Goal: Task Accomplishment & Management: Use online tool/utility

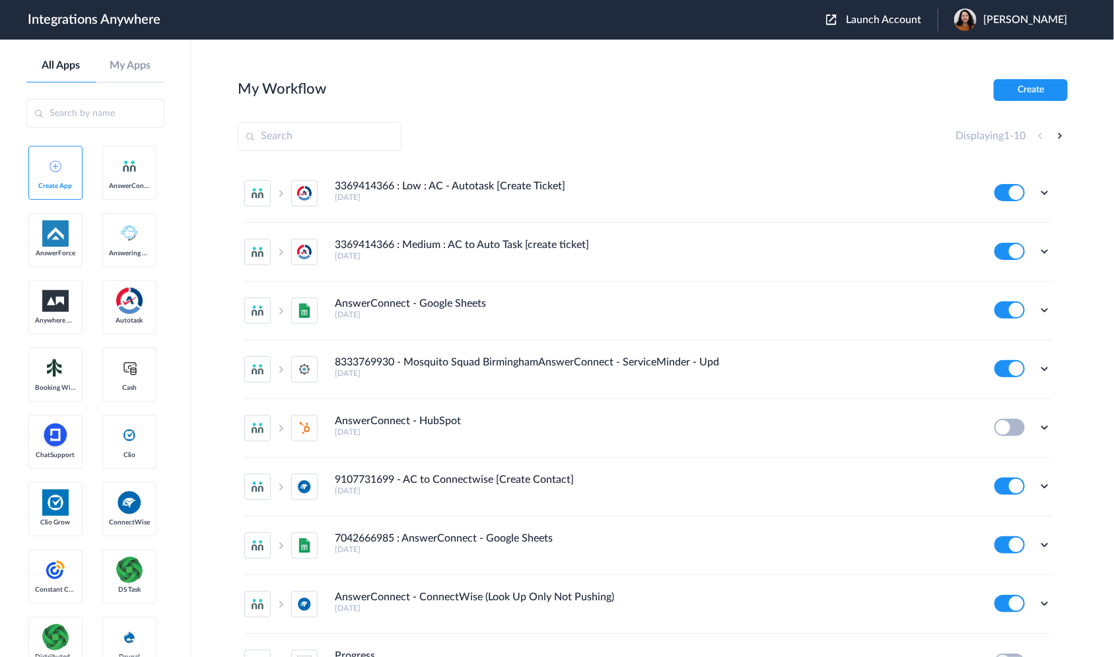
click at [876, 20] on span "Launch Account" at bounding box center [883, 20] width 75 height 11
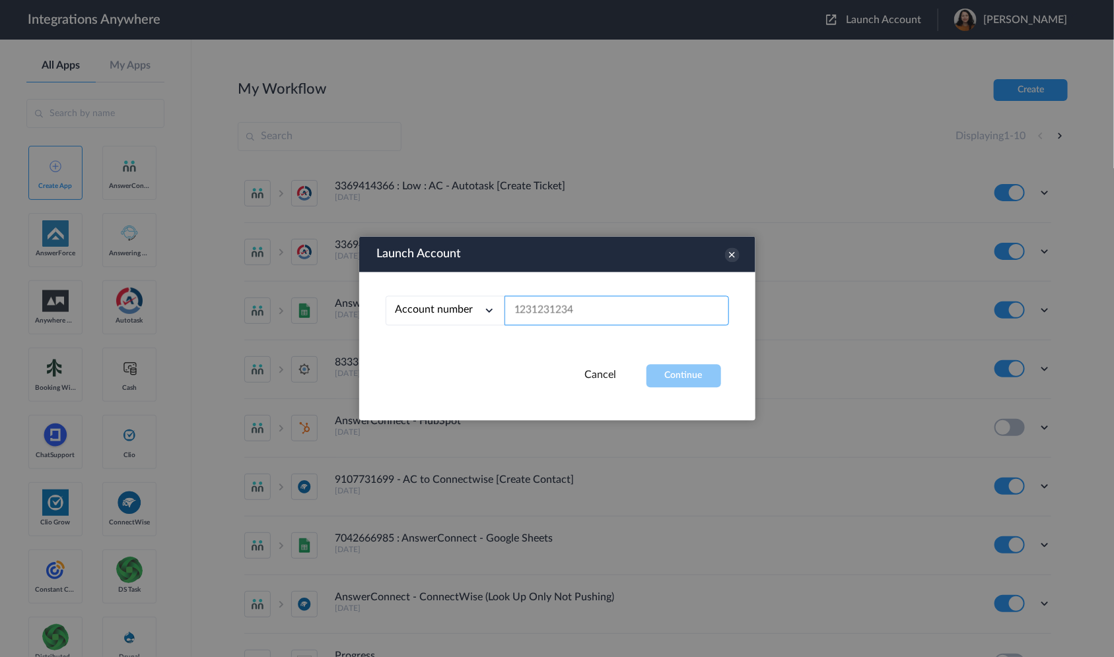
paste input "2399634429"
type input "2399634429"
click at [681, 380] on button "Continue" at bounding box center [683, 376] width 75 height 23
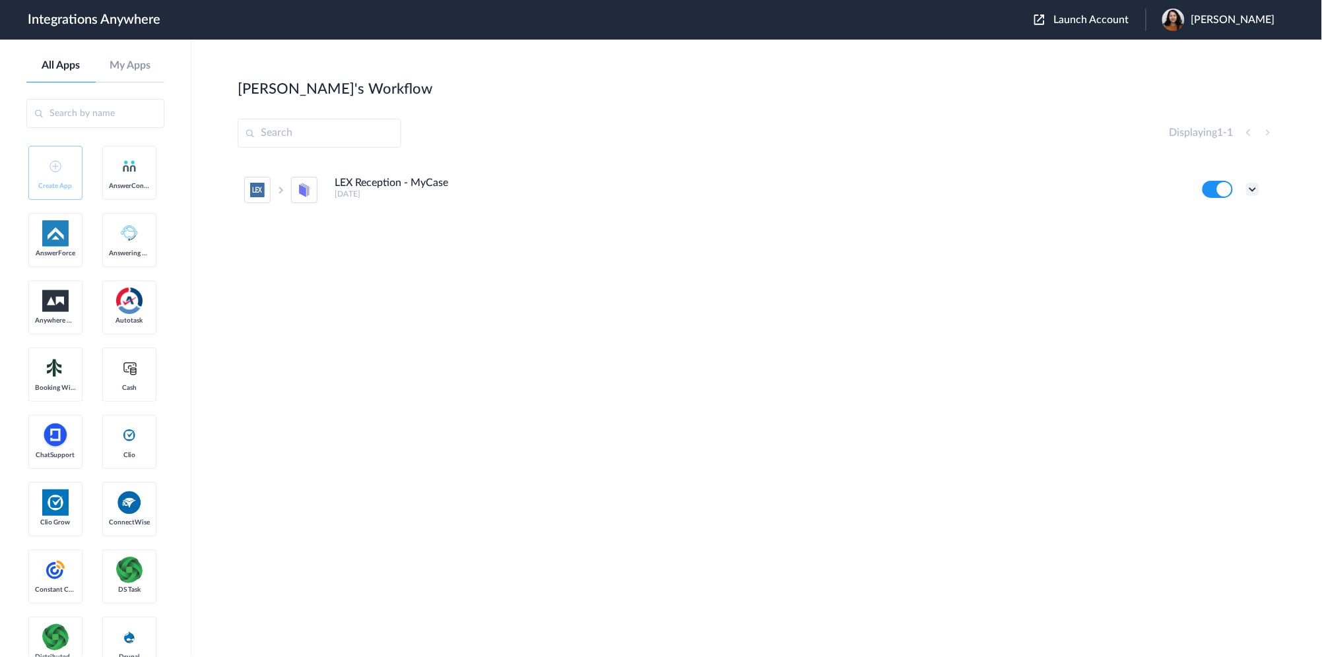
click at [1113, 183] on icon at bounding box center [1252, 189] width 13 height 13
click at [1113, 246] on link "Task history" at bounding box center [1215, 244] width 63 height 9
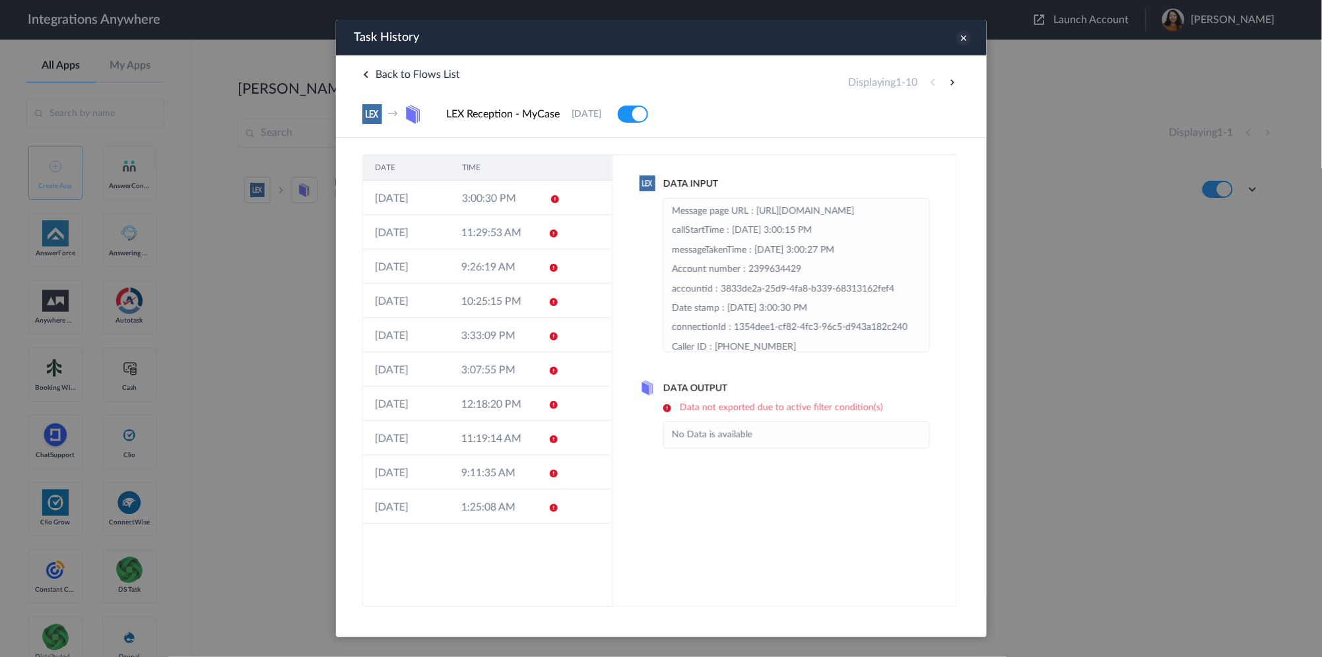
click at [957, 39] on icon at bounding box center [963, 37] width 15 height 15
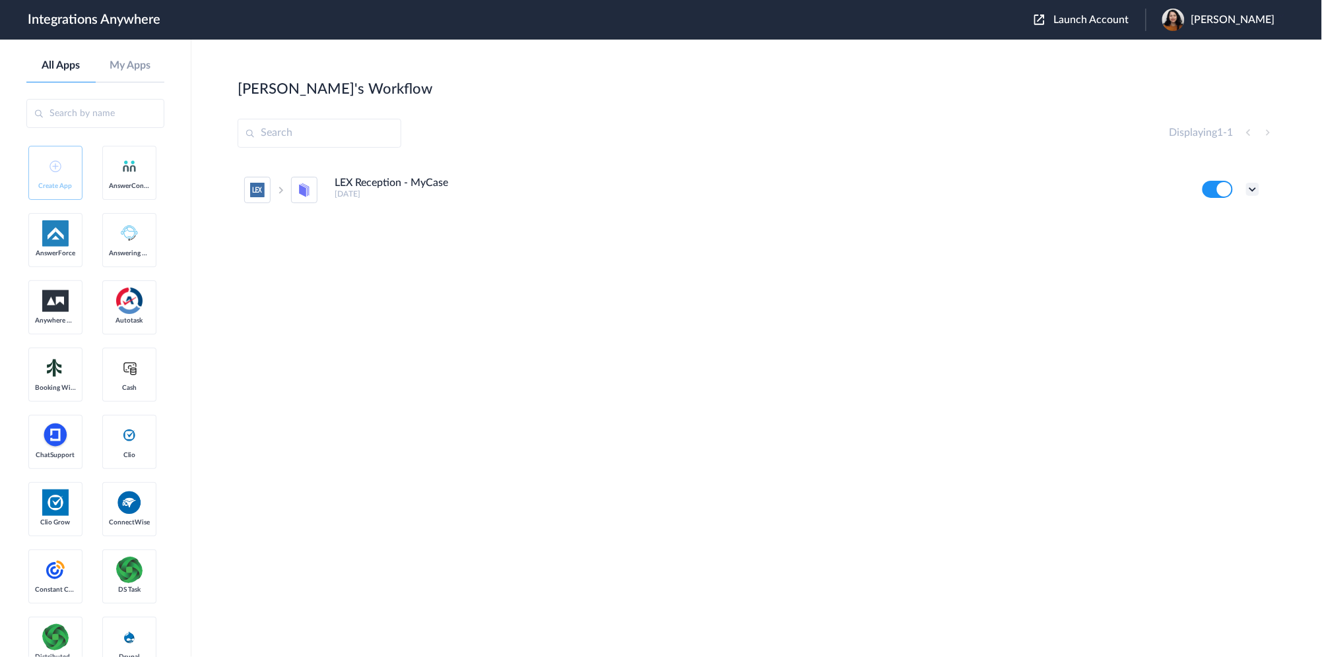
click at [1113, 189] on icon at bounding box center [1252, 189] width 13 height 13
click at [1113, 248] on li "Task history" at bounding box center [1217, 244] width 86 height 24
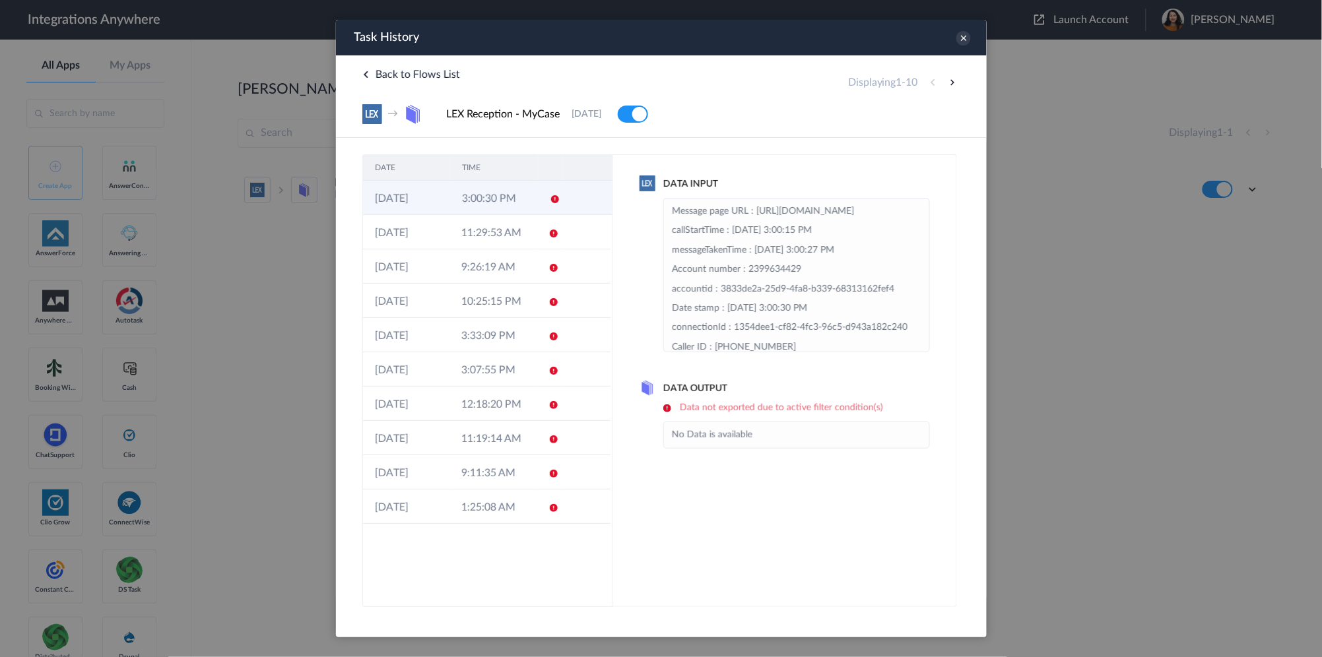
click at [556, 201] on icon at bounding box center [554, 198] width 11 height 11
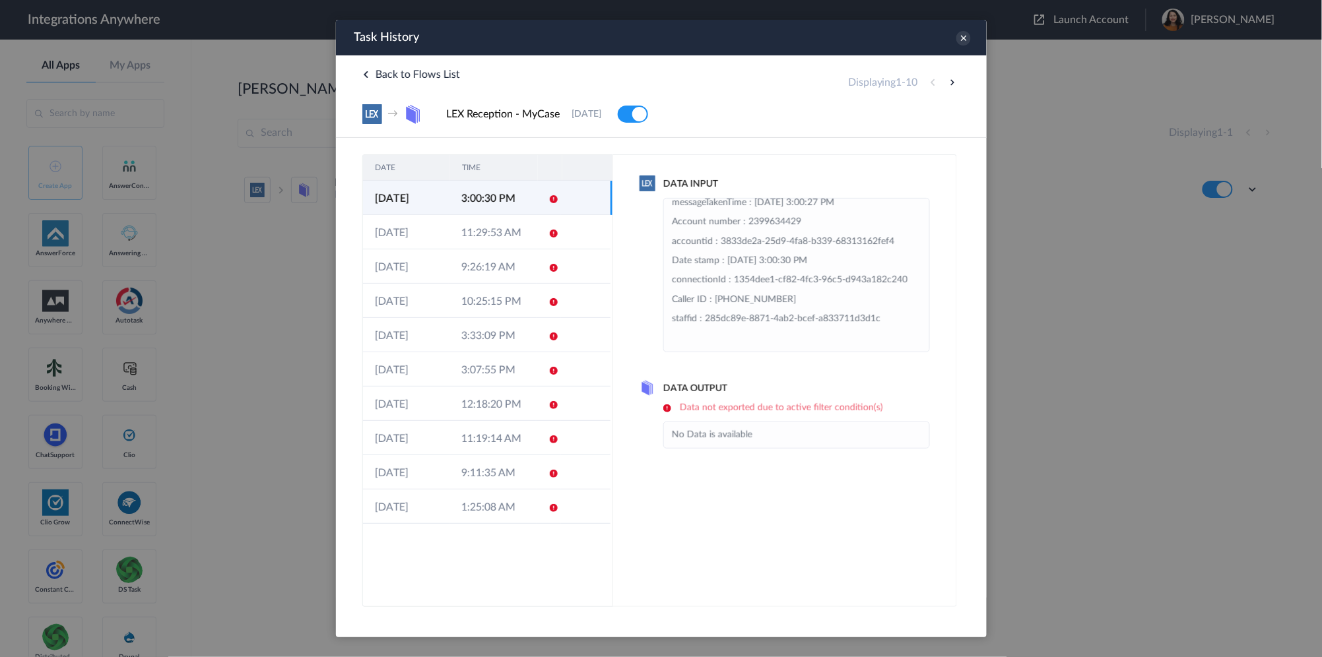
scroll to position [106, 0]
click at [965, 36] on icon at bounding box center [963, 37] width 15 height 15
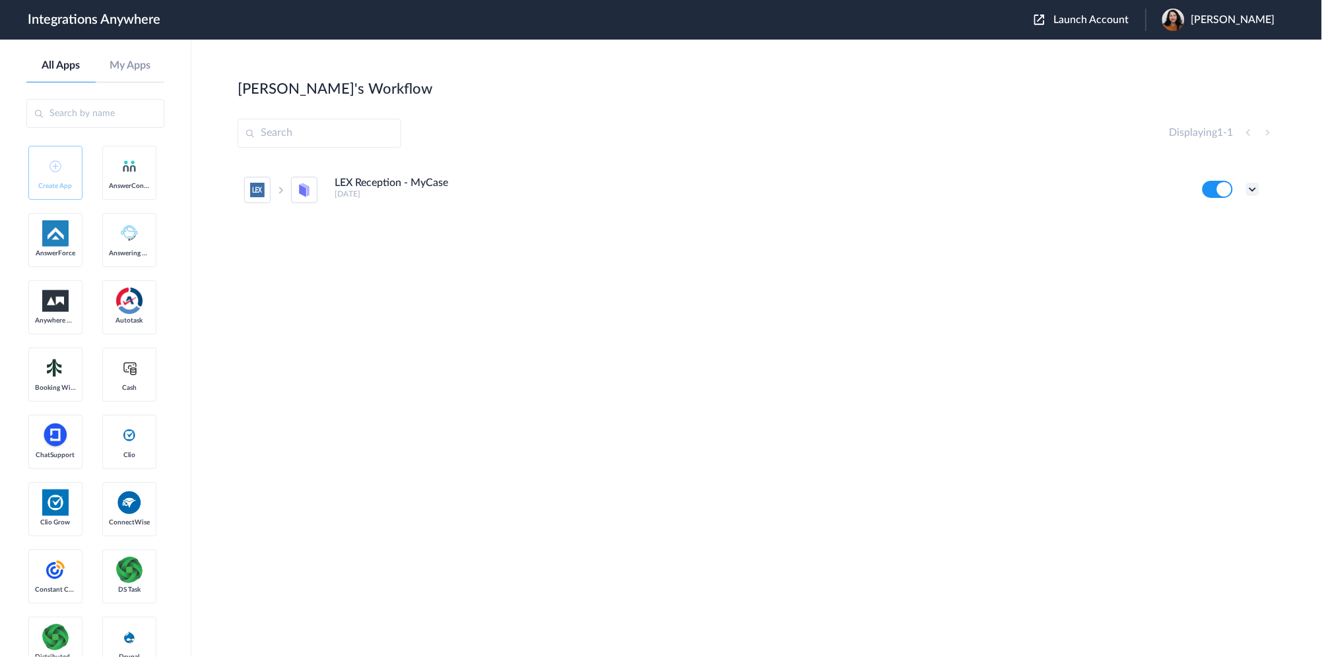
click at [1113, 184] on icon at bounding box center [1252, 189] width 13 height 13
click at [1113, 222] on li "Edit" at bounding box center [1217, 220] width 86 height 24
click at [1113, 188] on div "Edit Task history Delete" at bounding box center [1231, 189] width 57 height 17
click at [1113, 185] on icon at bounding box center [1252, 189] width 13 height 13
click at [1113, 248] on li "Task history" at bounding box center [1217, 244] width 86 height 24
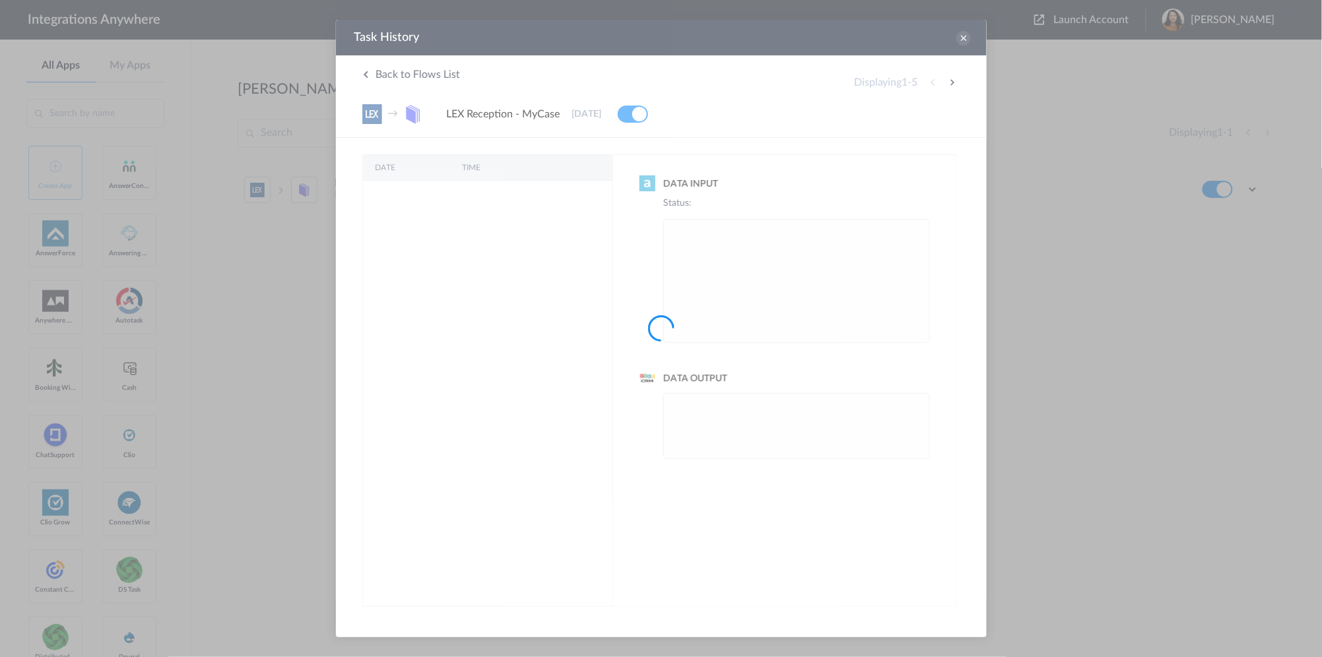
scroll to position [0, 0]
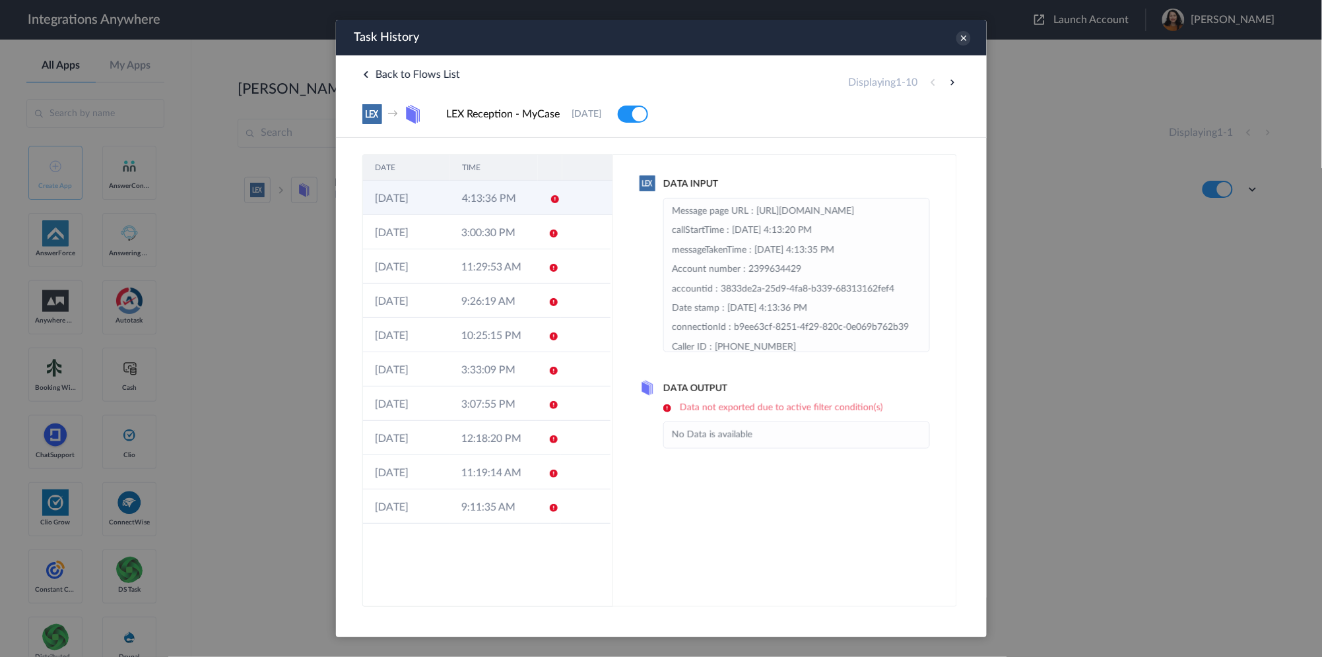
click at [508, 202] on td "4:13:36 PM" at bounding box center [493, 197] width 87 height 34
click at [961, 39] on icon at bounding box center [963, 37] width 15 height 15
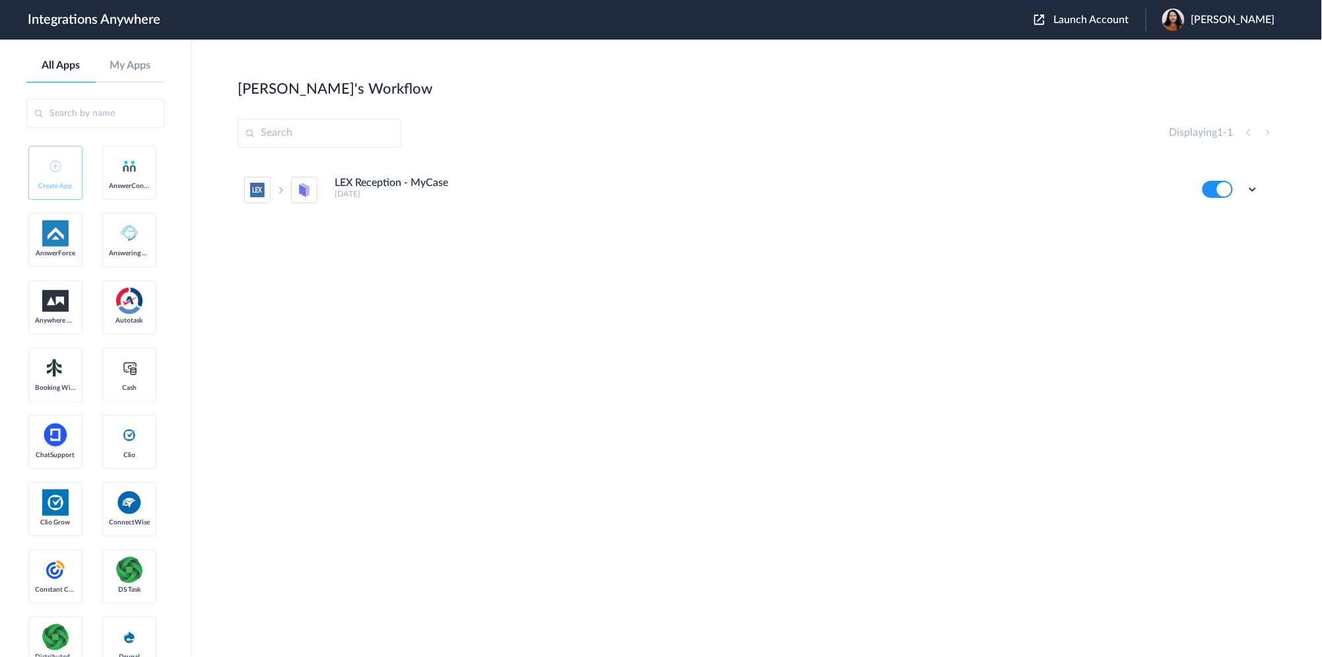
click at [1113, 183] on div at bounding box center [1252, 189] width 13 height 13
click at [1113, 183] on icon at bounding box center [1252, 189] width 13 height 13
click at [1113, 186] on icon at bounding box center [1252, 189] width 13 height 13
click at [1113, 220] on li "Edit" at bounding box center [1217, 220] width 86 height 24
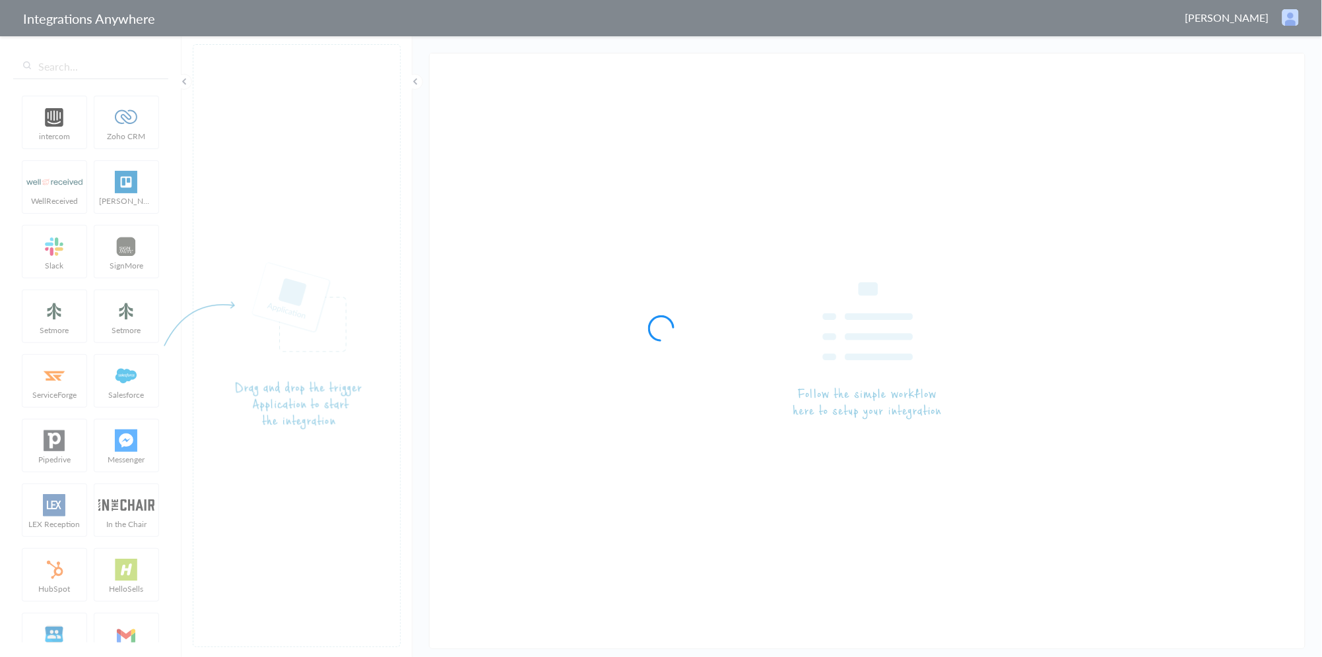
type input "LEX Reception - MyCase"
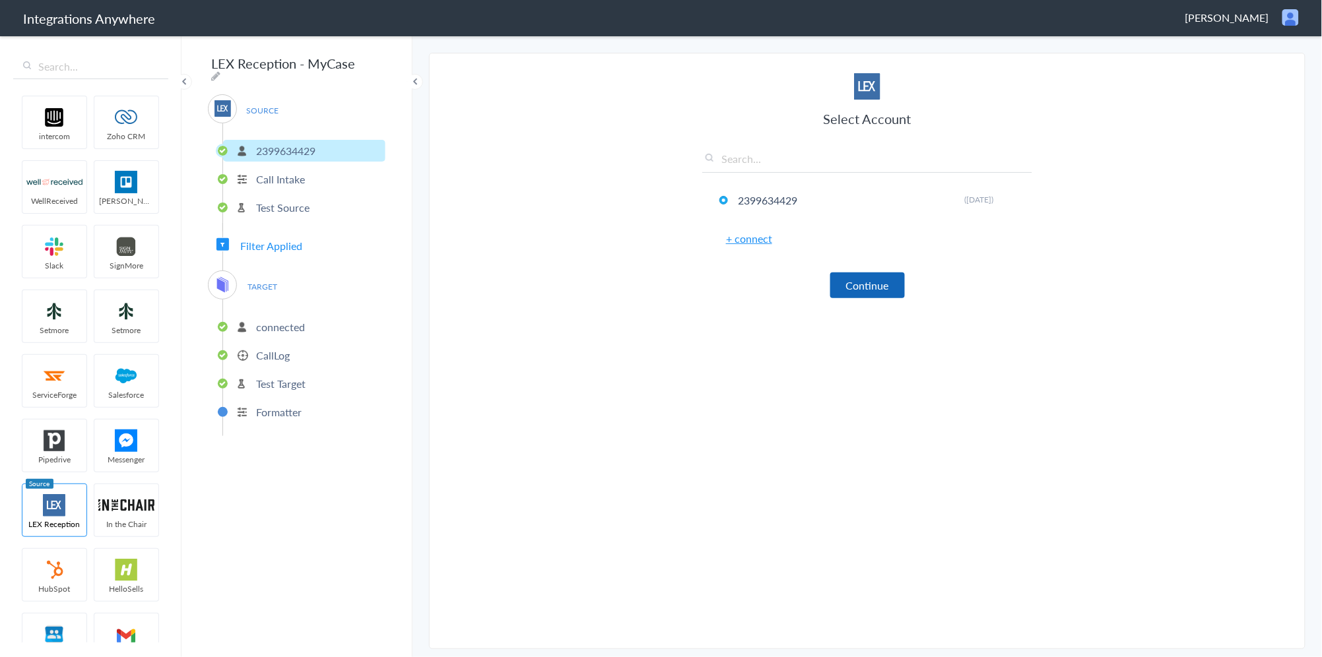
click at [863, 274] on button "Continue" at bounding box center [867, 286] width 75 height 26
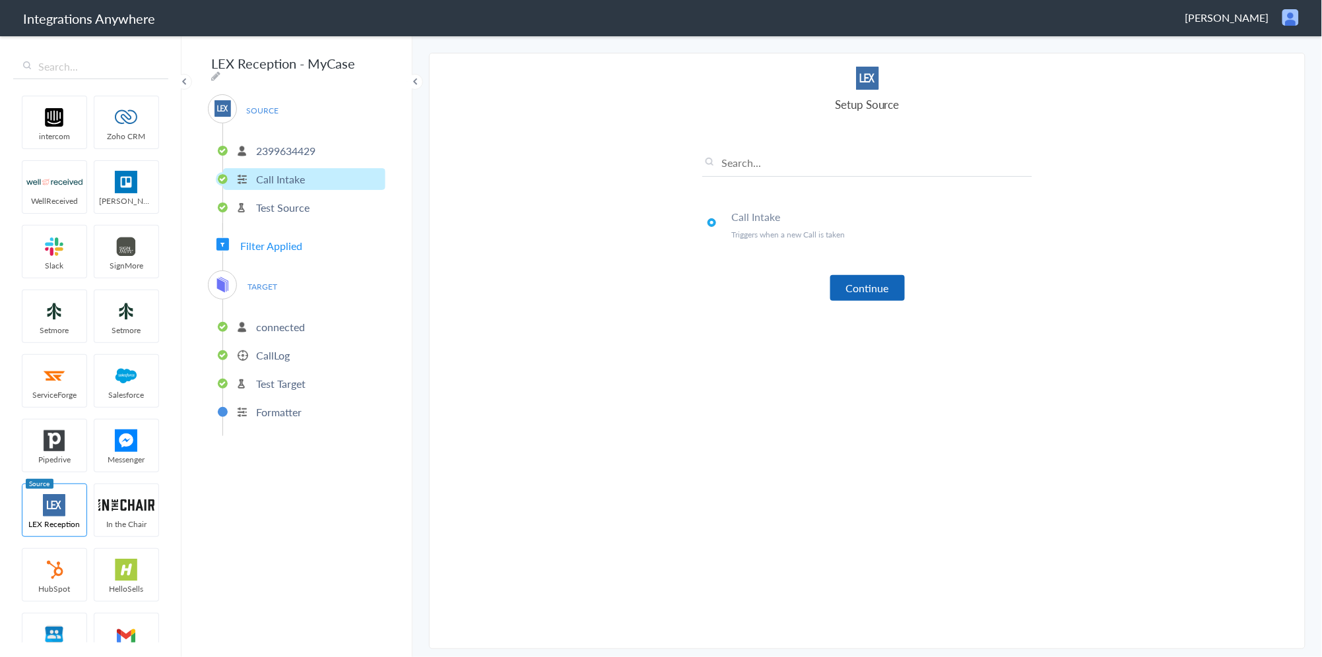
click at [859, 289] on button "Continue" at bounding box center [867, 288] width 75 height 26
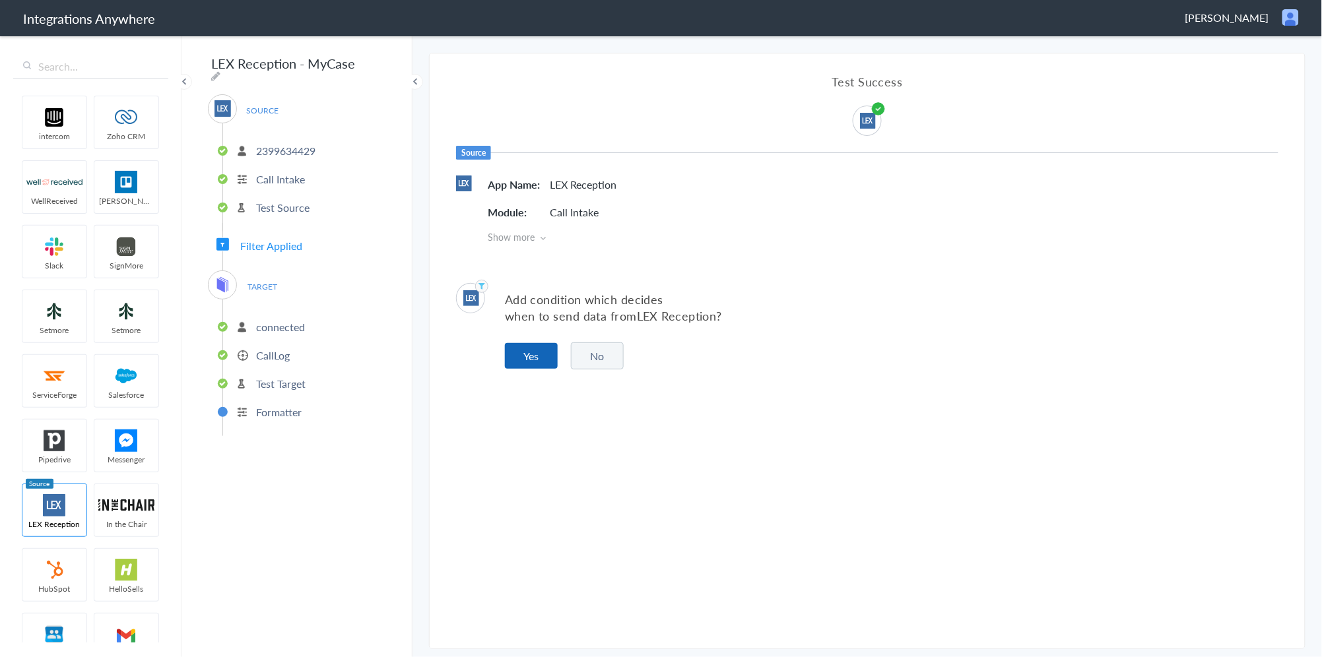
click at [539, 350] on button "Yes" at bounding box center [531, 356] width 53 height 26
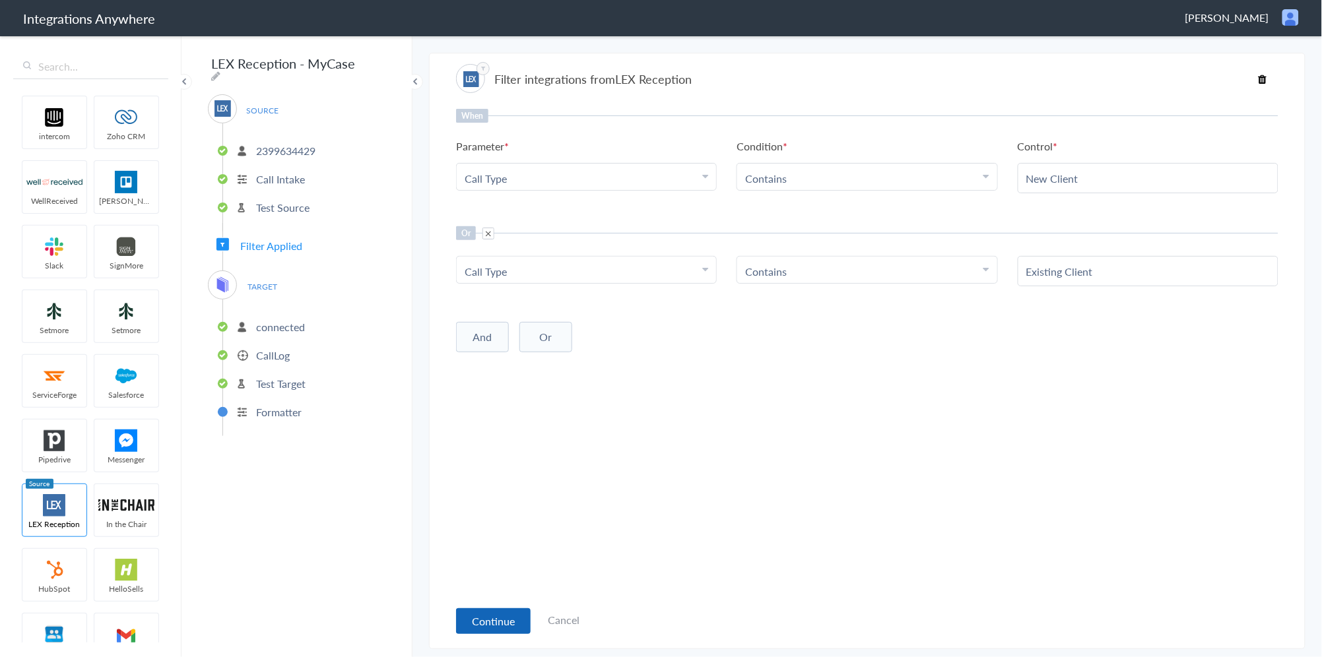
click at [496, 619] on button "Continue" at bounding box center [493, 622] width 75 height 26
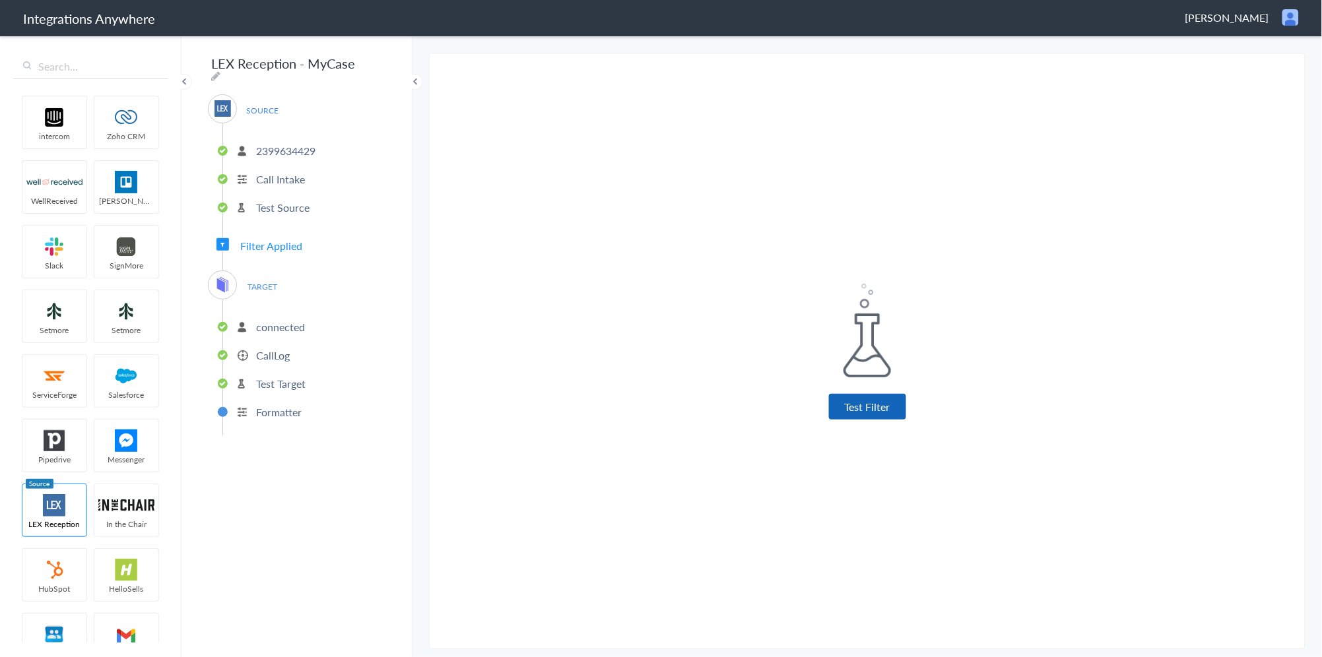
click at [882, 408] on button "Test Filter" at bounding box center [867, 407] width 77 height 26
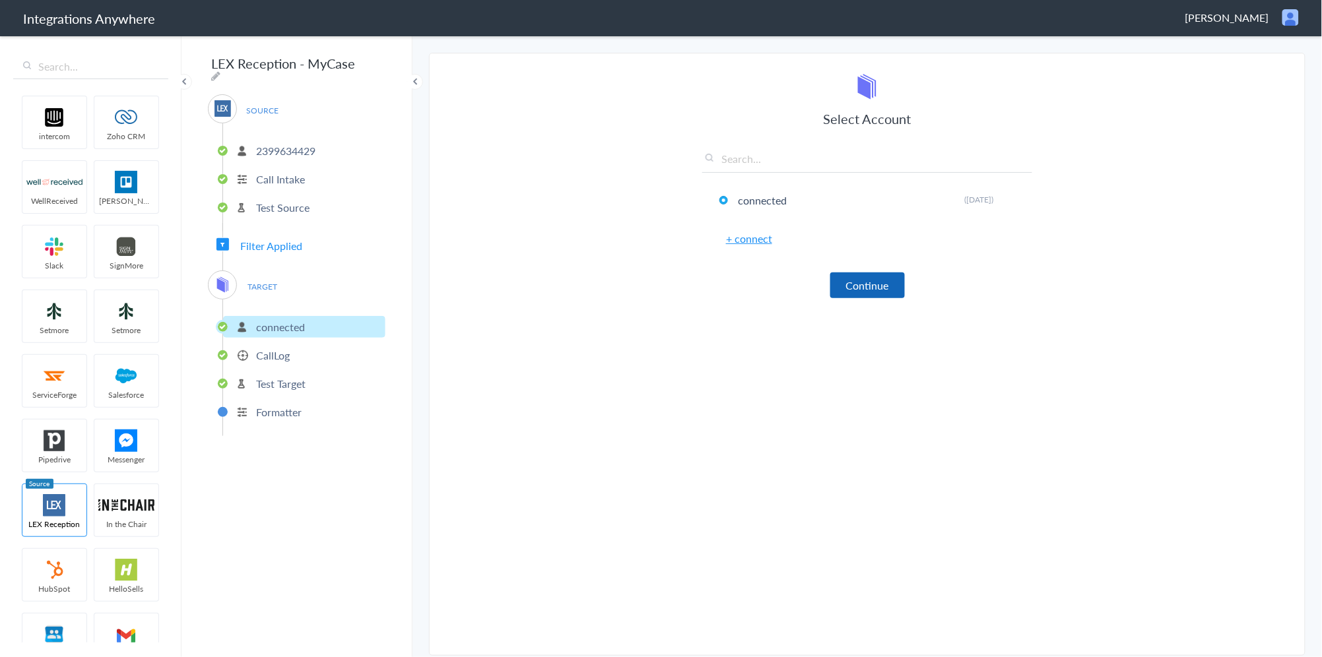
click at [855, 283] on button "Continue" at bounding box center [867, 286] width 75 height 26
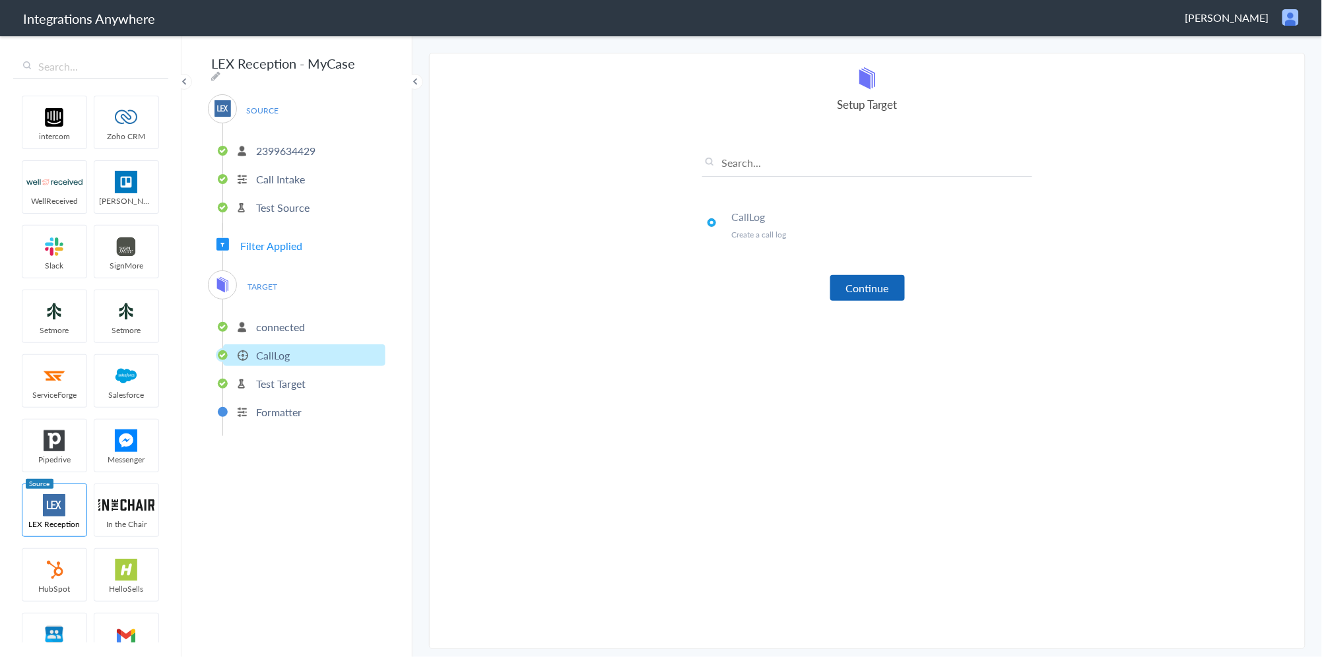
click at [857, 289] on button "Continue" at bounding box center [867, 288] width 75 height 26
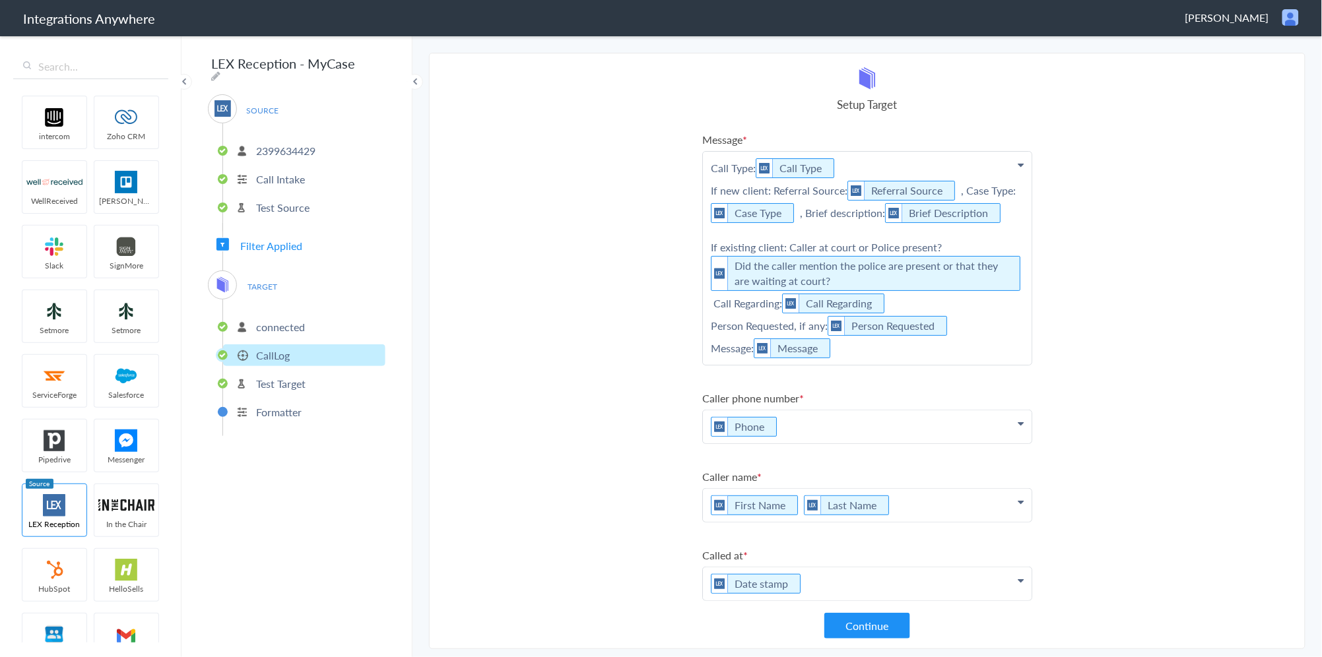
scroll to position [182, 0]
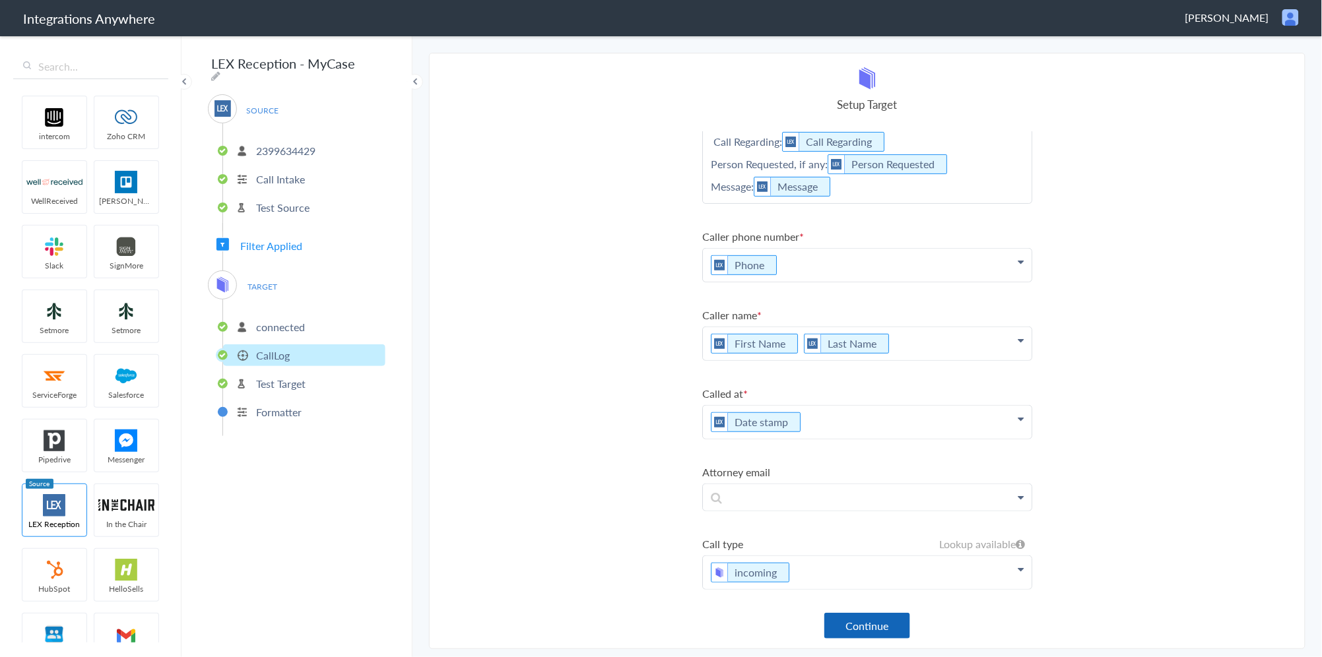
click at [865, 635] on button "Continue" at bounding box center [867, 626] width 86 height 26
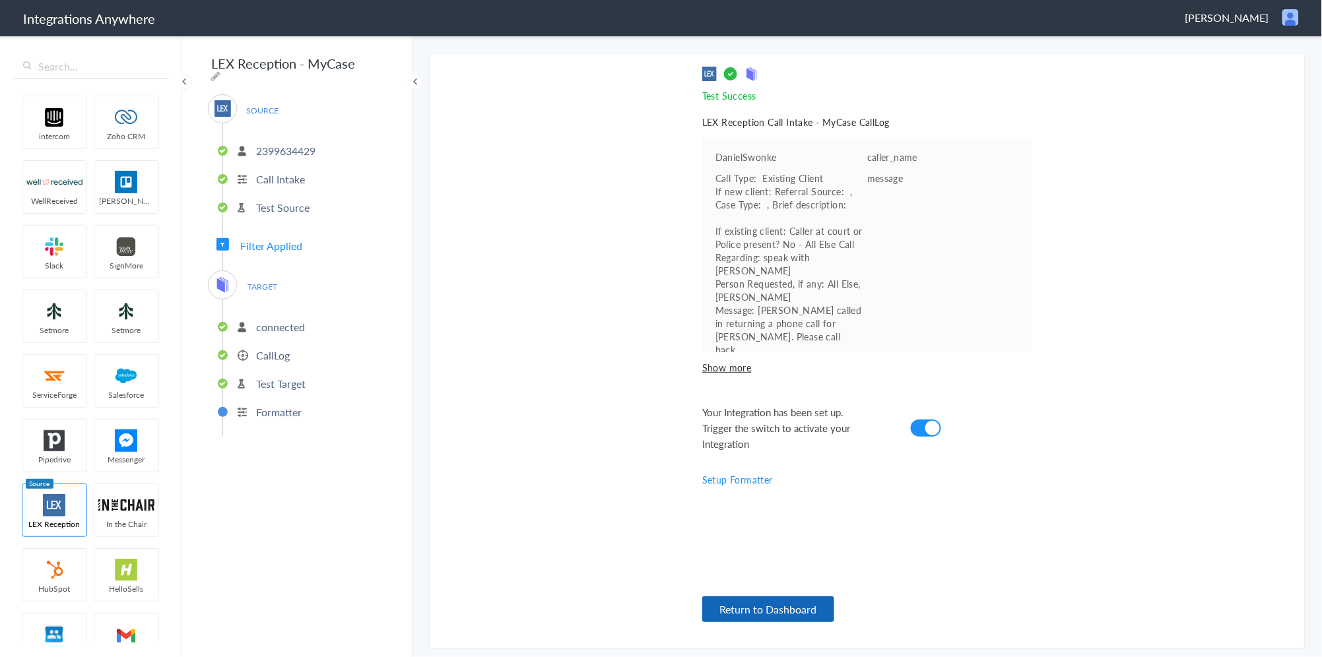
click at [792, 603] on button "Return to Dashboard" at bounding box center [768, 610] width 132 height 26
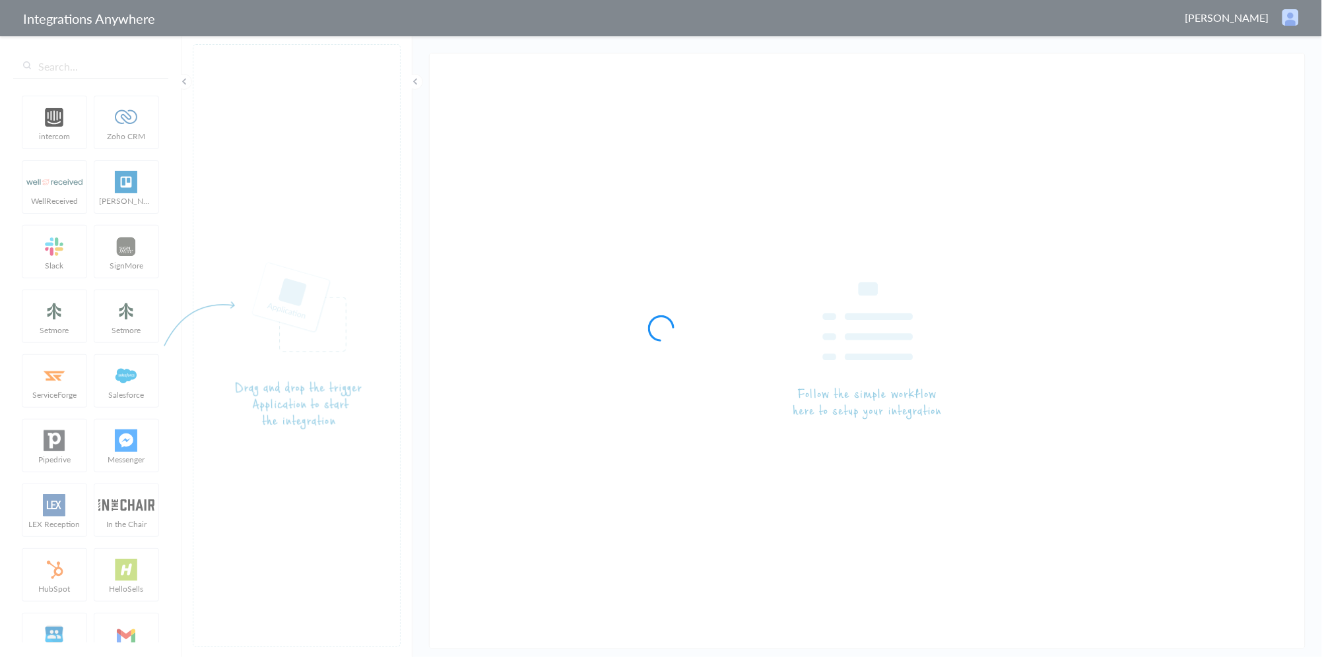
type input "LEX Reception - MyCase"
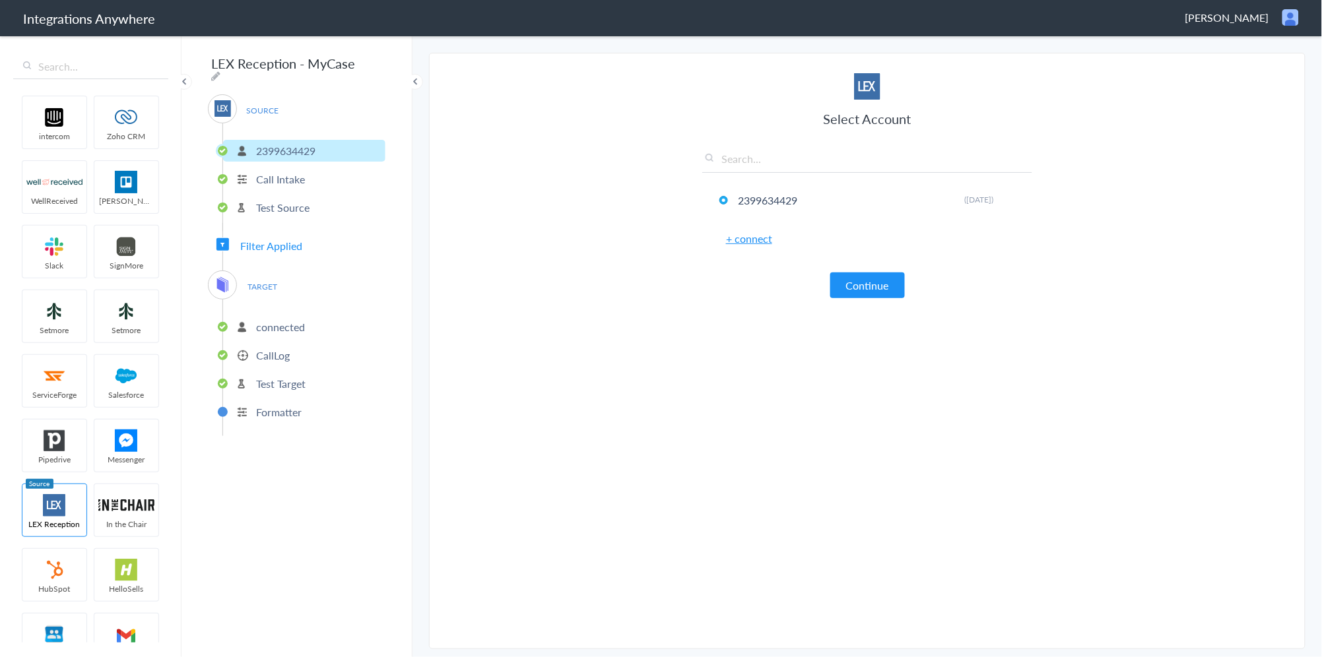
click at [285, 331] on li "connected" at bounding box center [304, 327] width 162 height 22
click at [278, 348] on p "CallLog" at bounding box center [273, 355] width 34 height 15
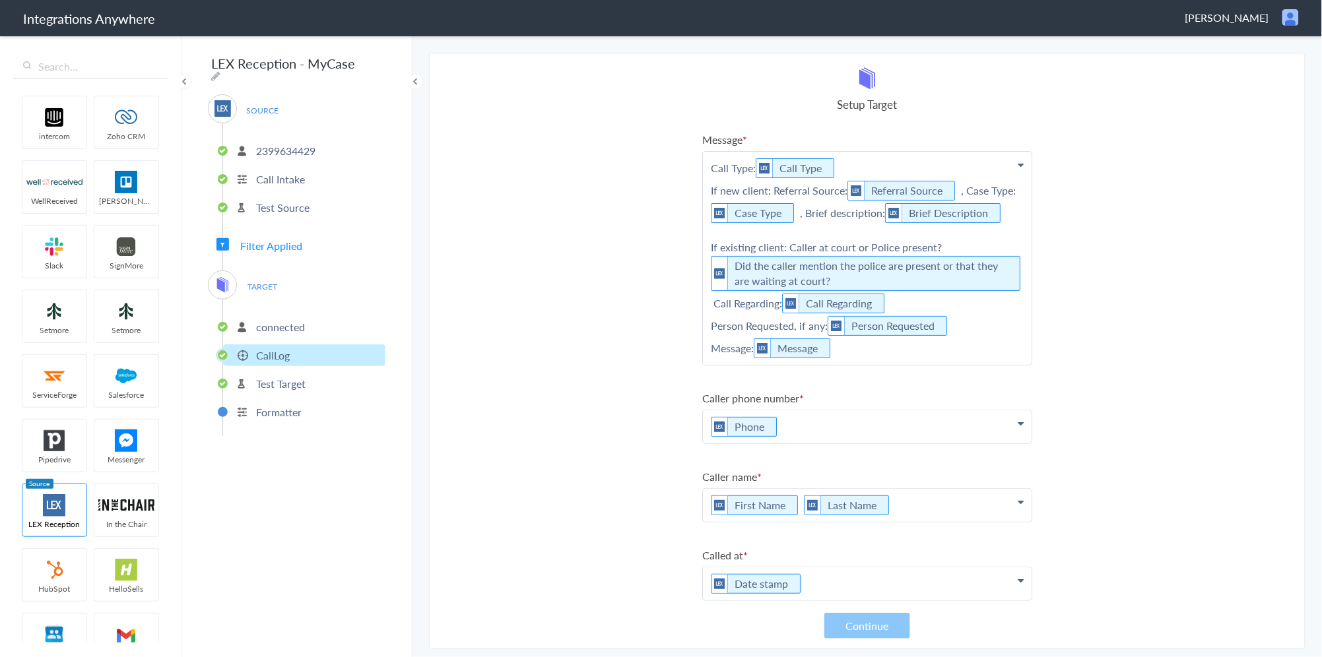
click at [261, 279] on span "TARGET" at bounding box center [263, 287] width 50 height 18
click at [268, 239] on span "Filter Applied" at bounding box center [271, 245] width 62 height 15
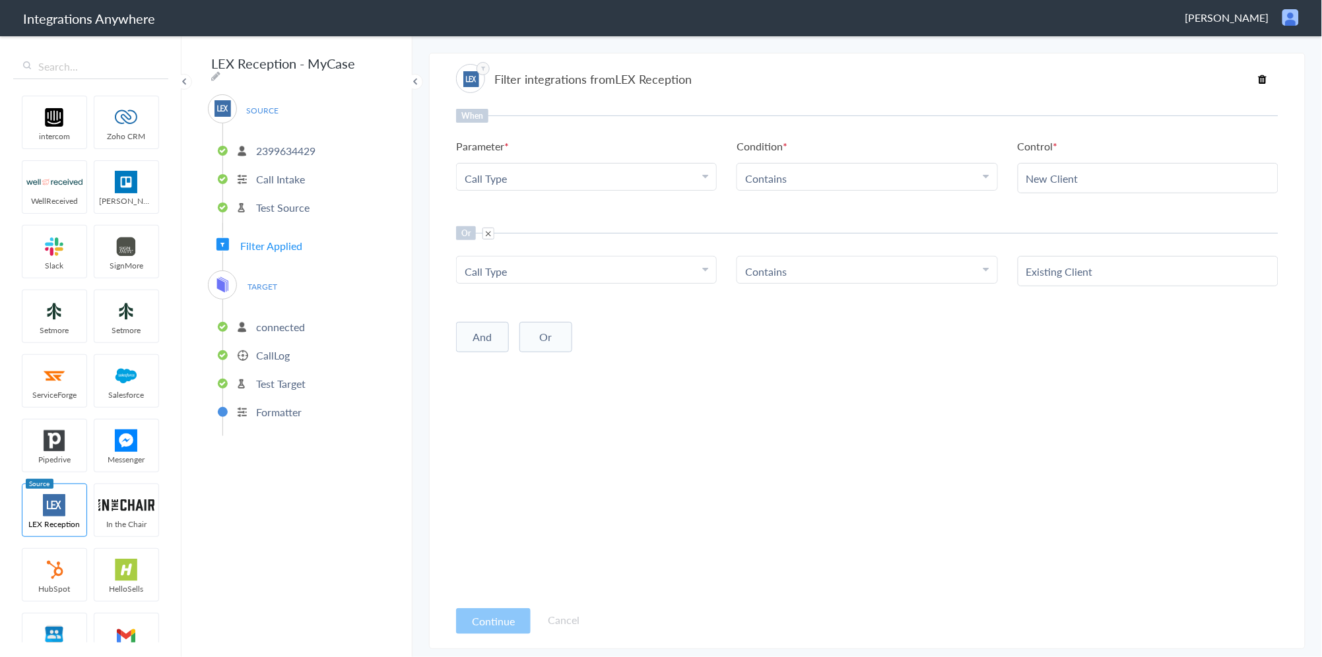
drag, startPoint x: 566, startPoint y: 463, endPoint x: 530, endPoint y: 545, distance: 90.1
click at [559, 467] on div "When Parameter Choose Parameter Call Type First Name Last Name Email Phone Case…" at bounding box center [867, 354] width 822 height 490
click at [495, 622] on button "Continue" at bounding box center [493, 622] width 75 height 26
click at [286, 329] on li "connected" at bounding box center [304, 327] width 162 height 22
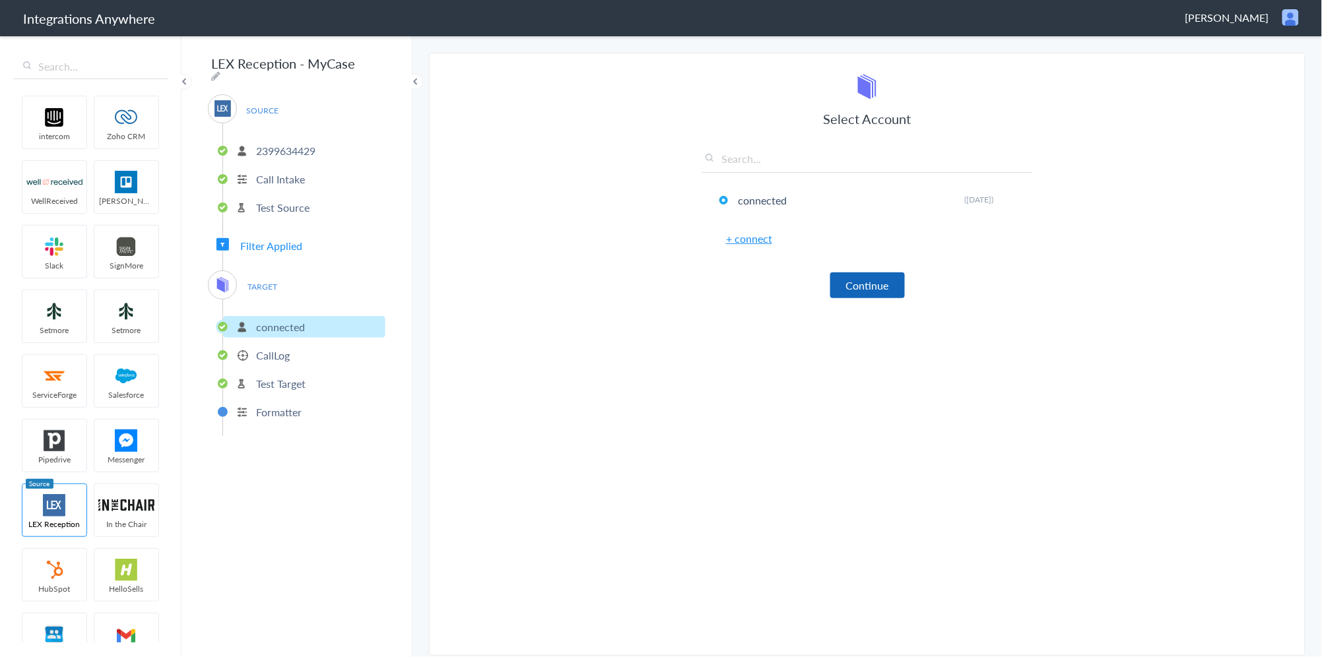
click at [869, 295] on button "Continue" at bounding box center [867, 286] width 75 height 26
